Goal: Information Seeking & Learning: Compare options

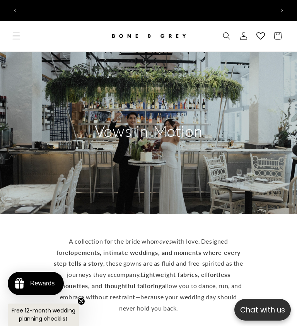
scroll to position [0, 253]
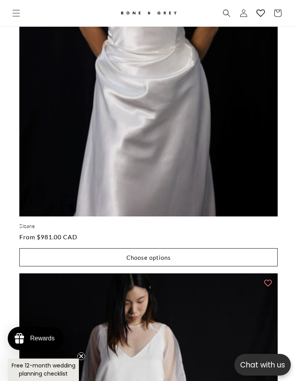
scroll to position [0, 506]
click at [19, 223] on link "Sloane" at bounding box center [148, 226] width 258 height 7
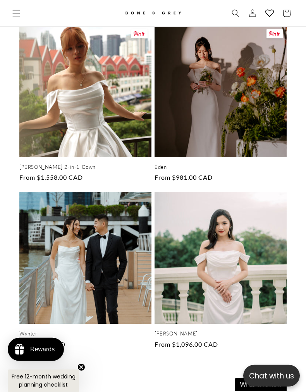
click at [212, 164] on link "Eden" at bounding box center [220, 167] width 132 height 7
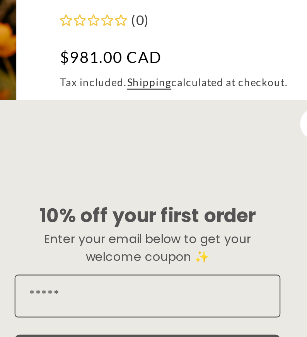
scroll to position [0, 263]
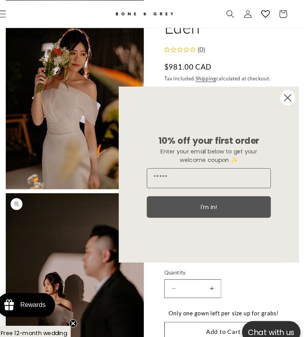
click at [286, 94] on circle "Close dialog" at bounding box center [288, 94] width 15 height 15
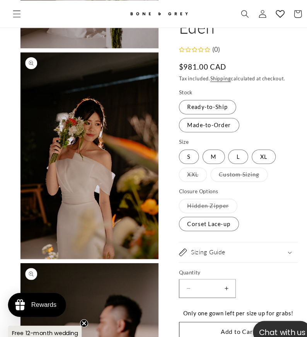
scroll to position [427, 0]
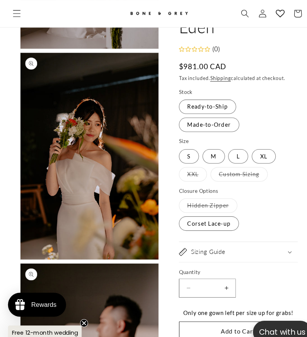
click at [22, 7] on span "Menu" at bounding box center [16, 13] width 17 height 17
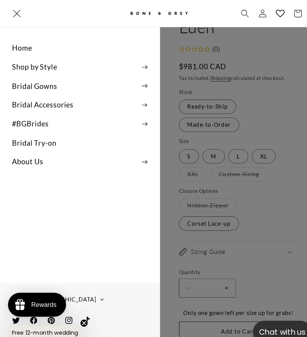
scroll to position [0, 0]
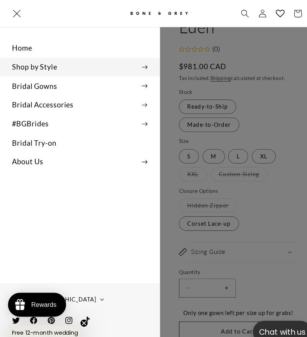
click at [56, 62] on summary "Shop by Style" at bounding box center [77, 64] width 154 height 17
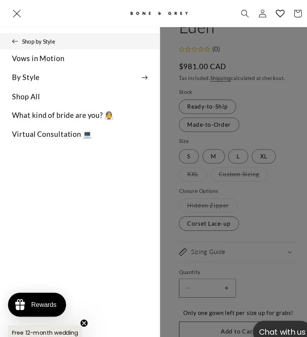
scroll to position [0, 263]
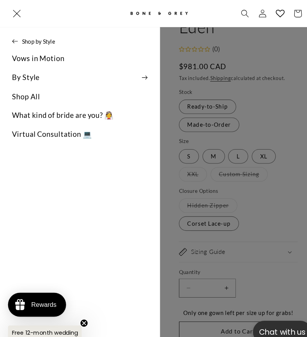
click at [58, 49] on link "Vows in Motion" at bounding box center [77, 56] width 154 height 17
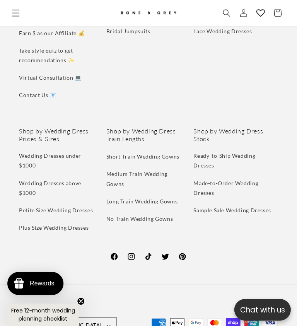
scroll to position [0, 253]
click at [236, 151] on link "Ready-to-Ship Wedding Dresses" at bounding box center [233, 162] width 78 height 23
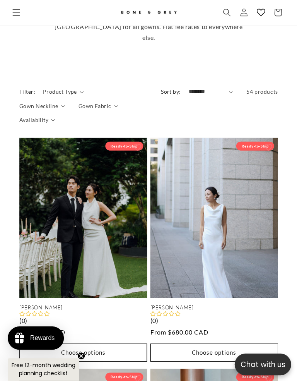
scroll to position [0, 506]
click at [20, 305] on link "Sophia" at bounding box center [83, 308] width 128 height 7
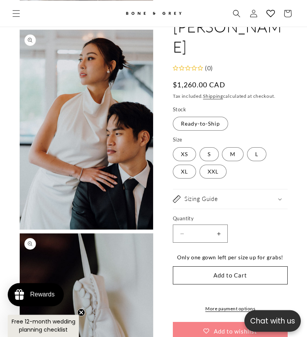
scroll to position [448, 0]
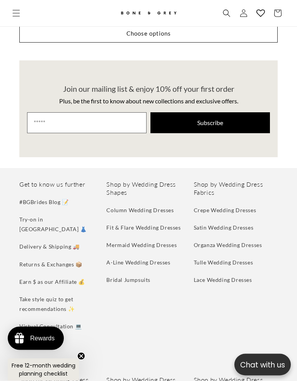
scroll to position [3483, 0]
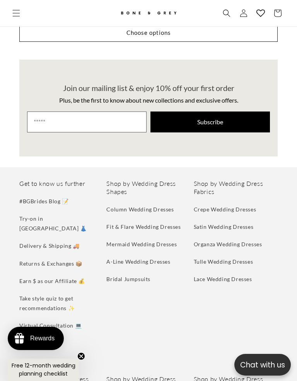
click at [166, 204] on link "Column Wedding Dresses" at bounding box center [139, 211] width 67 height 14
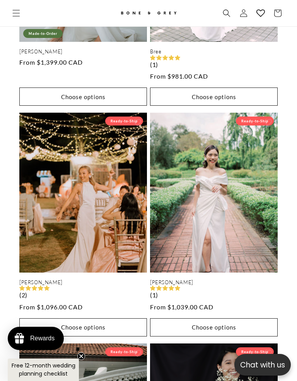
scroll to position [0, 253]
click at [224, 279] on link "[PERSON_NAME]" at bounding box center [214, 282] width 128 height 7
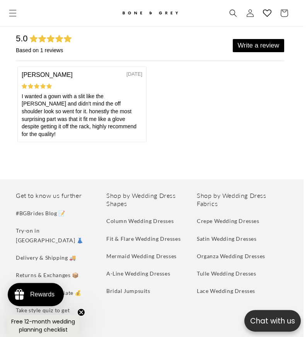
scroll to position [2706, 5]
